Goal: Information Seeking & Learning: Learn about a topic

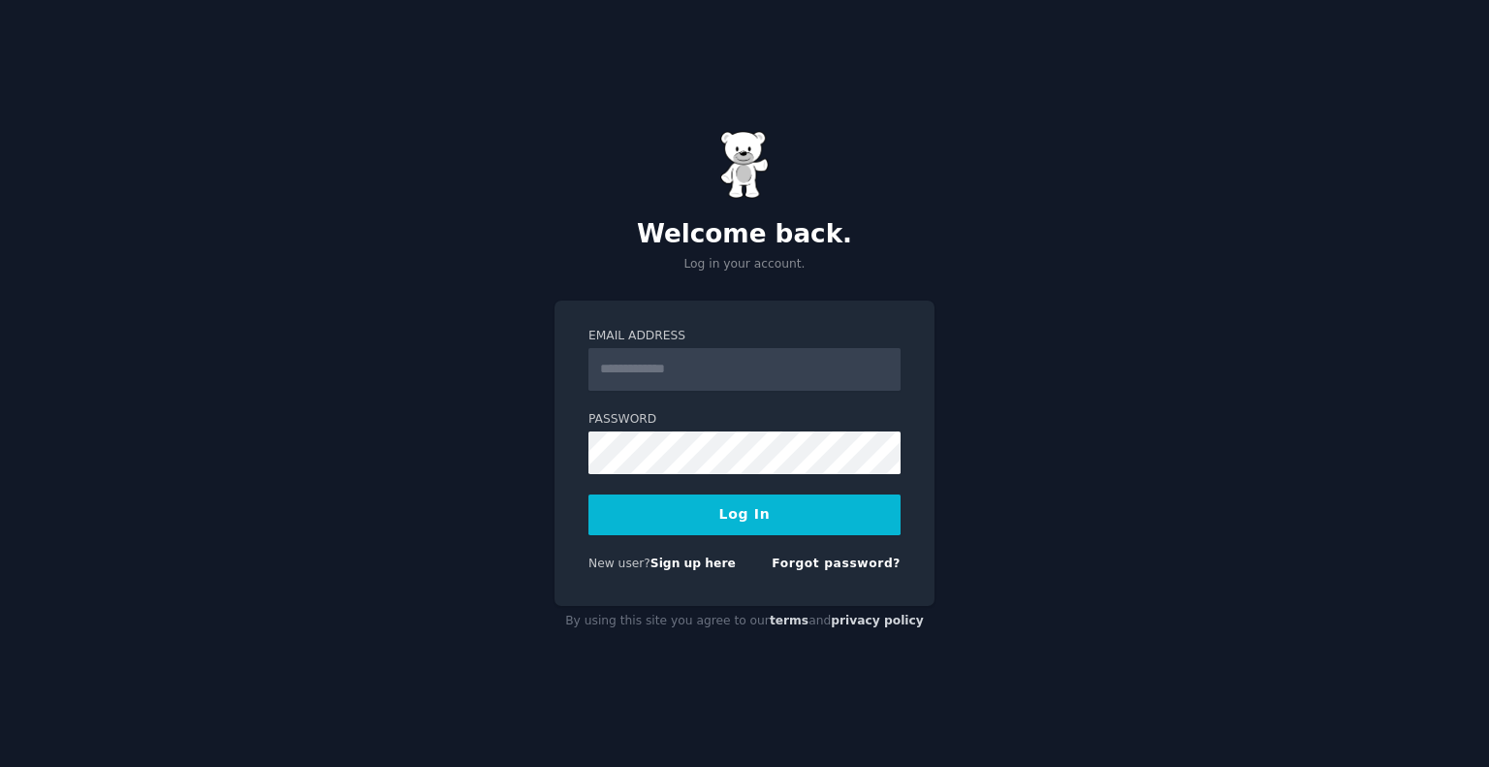
click at [677, 365] on input "Email Address" at bounding box center [744, 369] width 312 height 43
type input "**********"
click at [742, 518] on button "Log In" at bounding box center [744, 514] width 312 height 41
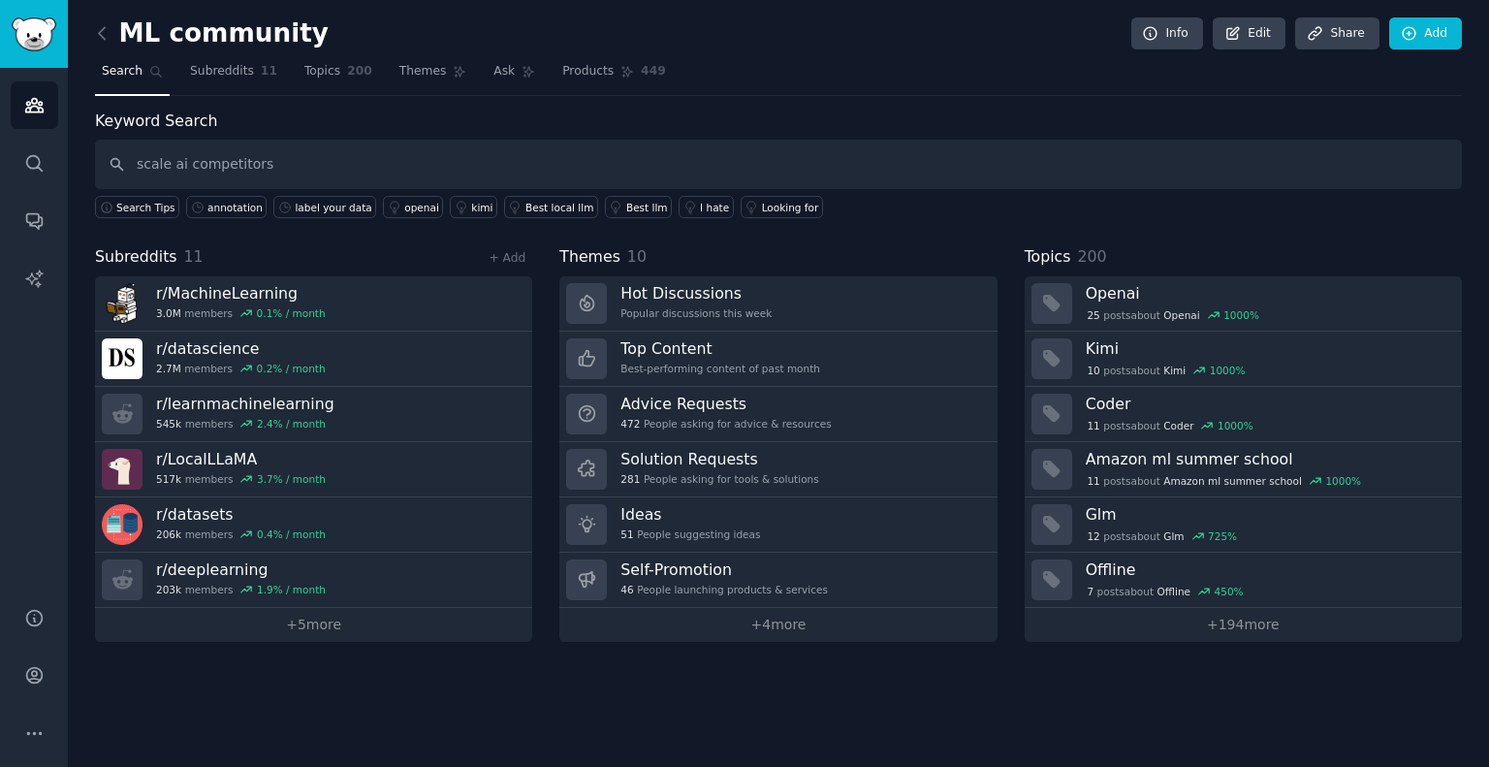
type input "scale ai competitors"
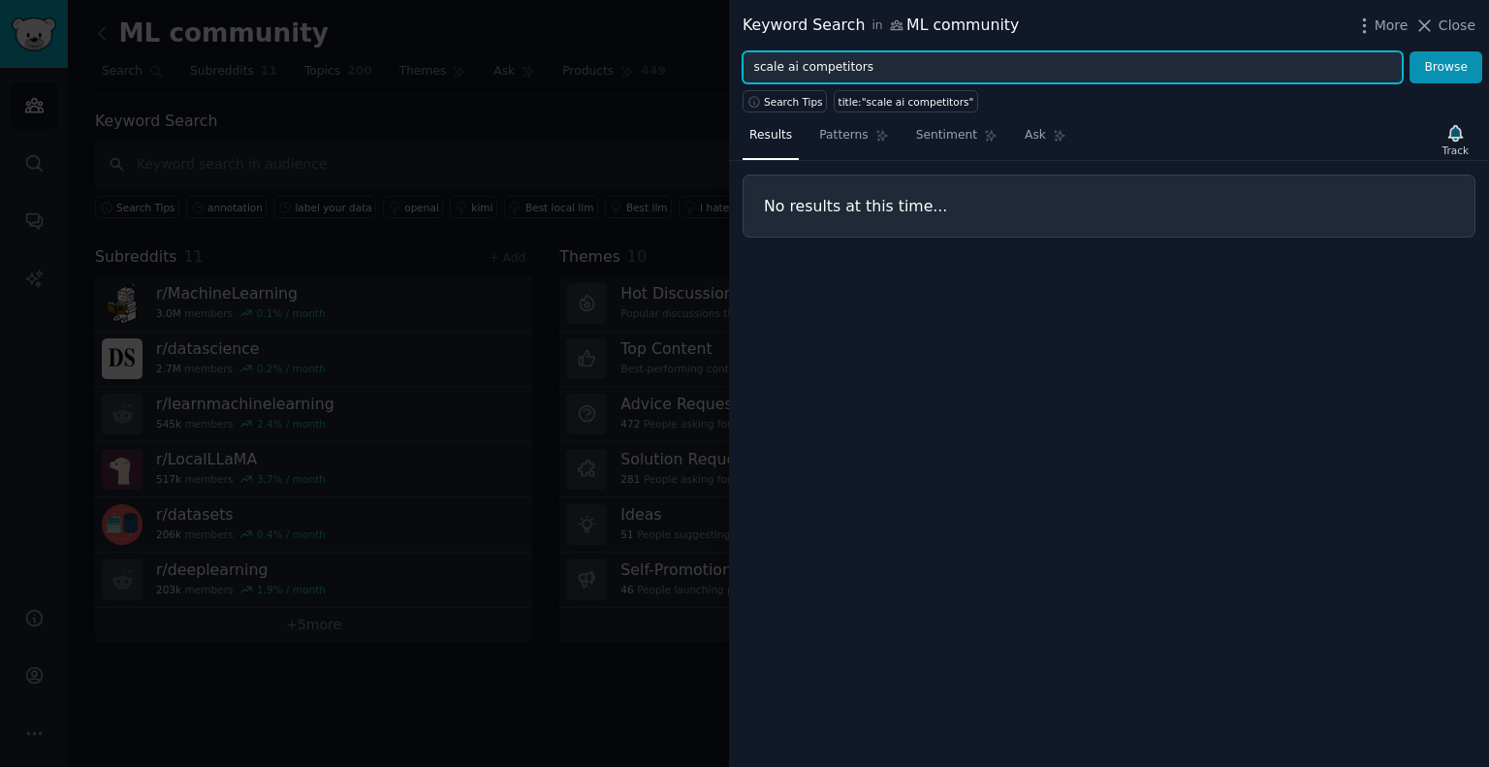
drag, startPoint x: 881, startPoint y: 69, endPoint x: 677, endPoint y: 68, distance: 204.6
click at [677, 68] on div "Keyword Search in ML community More Close scale ai competitors Browse Search Ti…" at bounding box center [744, 383] width 1489 height 767
type input "companies like scale ai"
click at [1410, 51] on button "Browse" at bounding box center [1446, 67] width 73 height 33
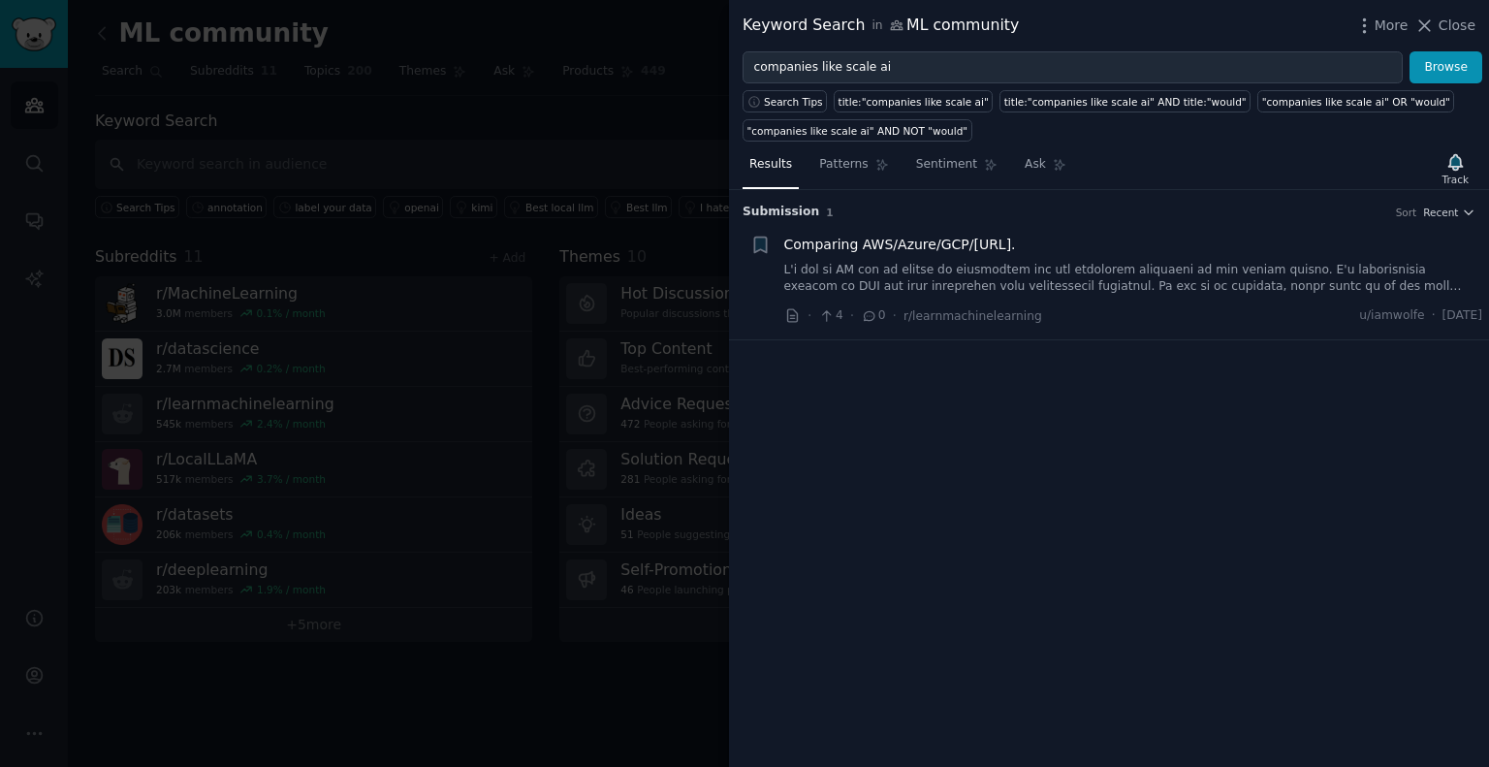
click at [1063, 281] on link at bounding box center [1133, 279] width 699 height 34
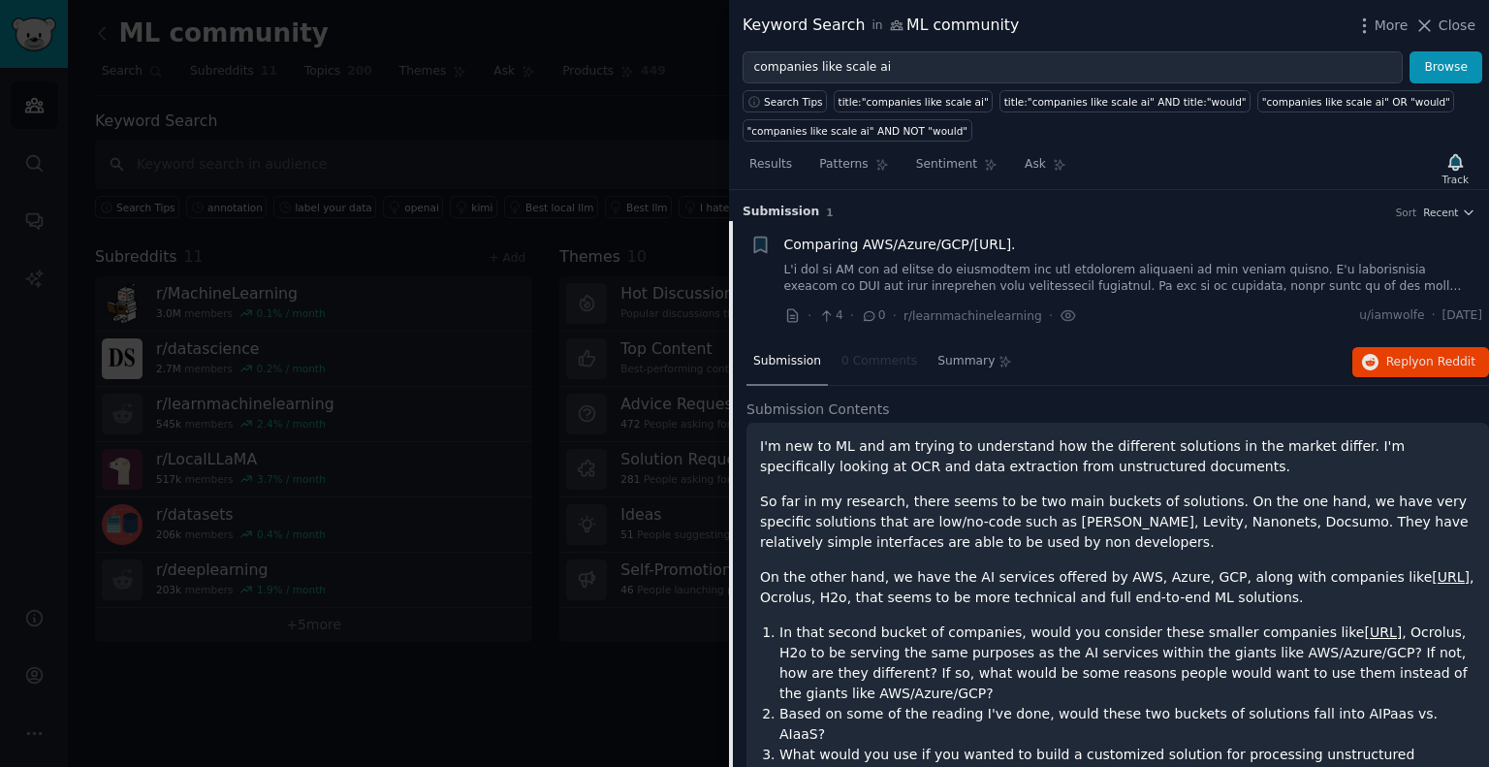
scroll to position [30, 0]
